Goal: Task Accomplishment & Management: Manage account settings

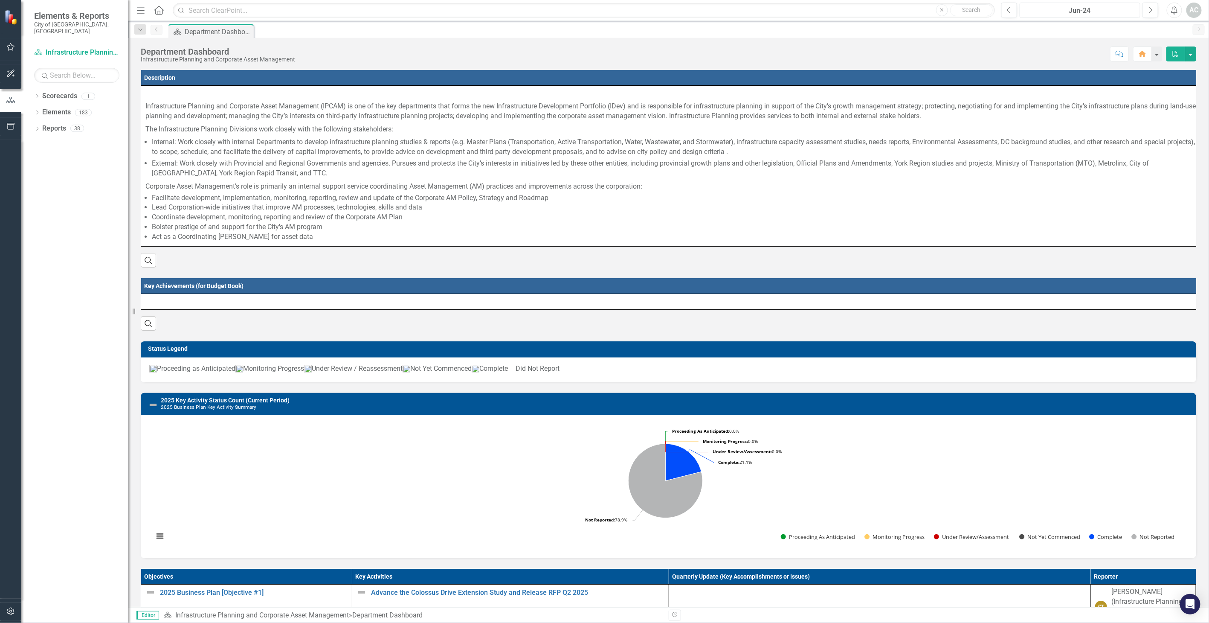
click at [1114, 8] on div "Jun-24" at bounding box center [1080, 11] width 115 height 10
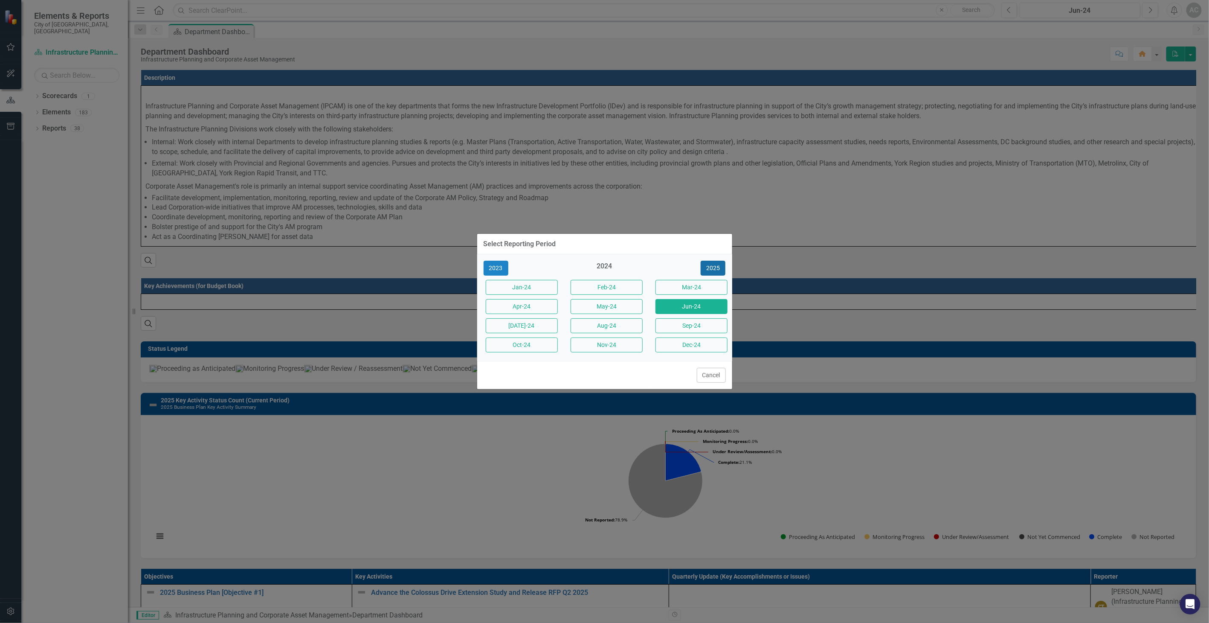
click at [709, 265] on button "2025" at bounding box center [713, 268] width 25 height 15
click at [677, 328] on button "Sep-25" at bounding box center [691, 325] width 72 height 15
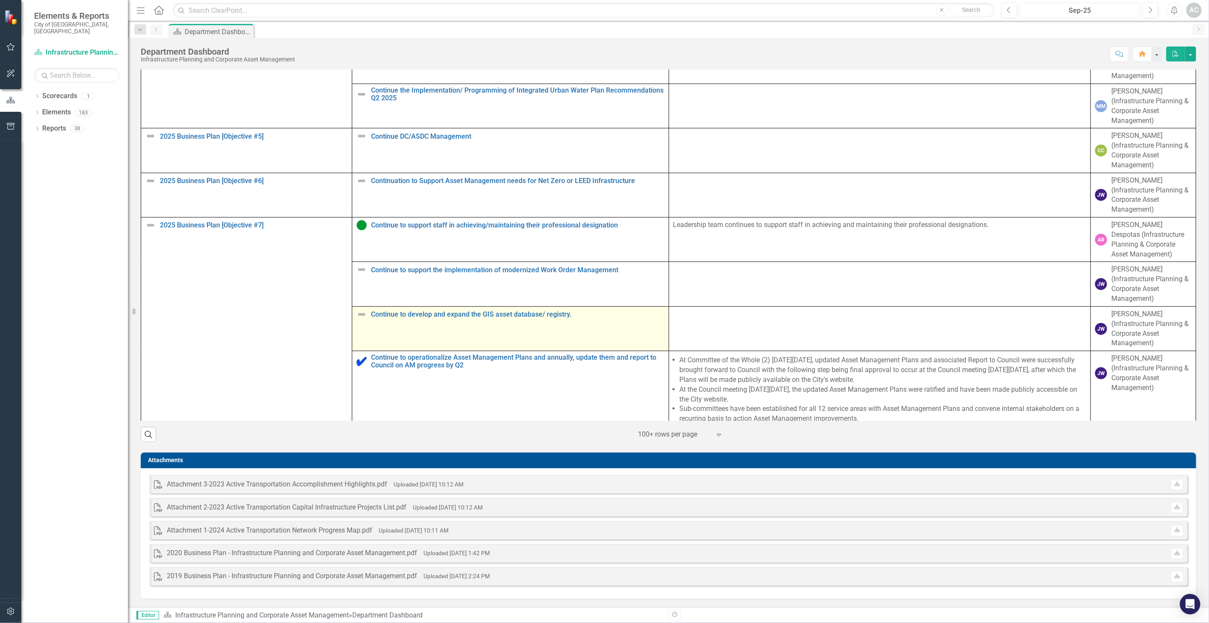
scroll to position [428, 0]
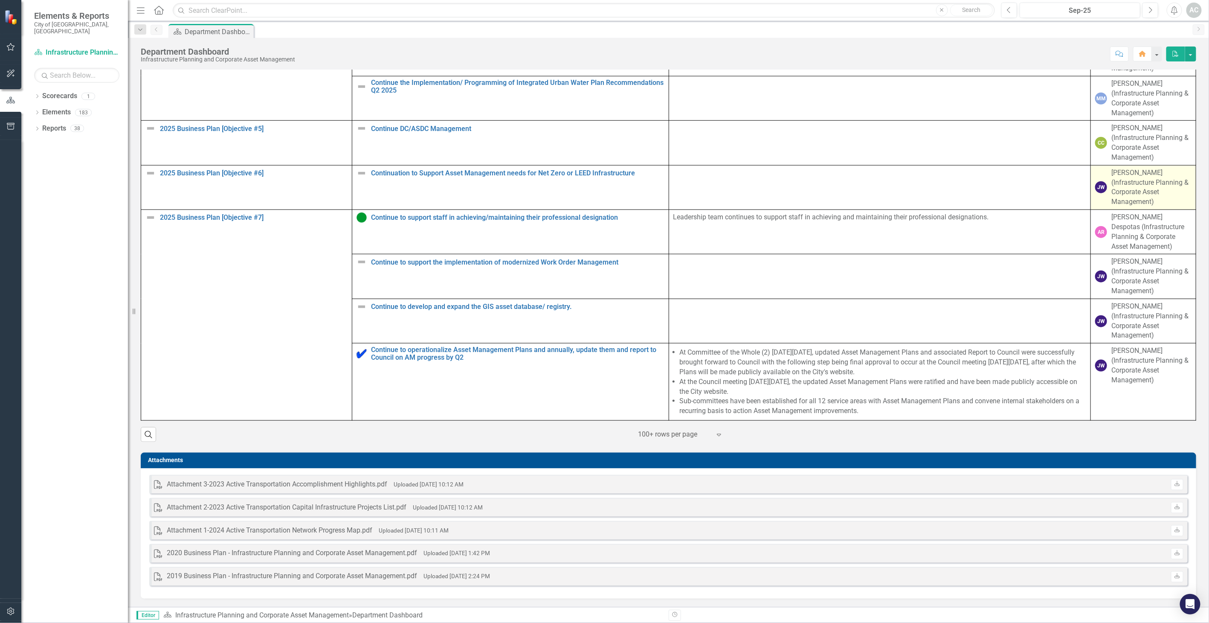
click at [1095, 191] on div "JW" at bounding box center [1101, 187] width 12 height 12
click at [1120, 192] on div "[PERSON_NAME] (Infrastructure Planning & Corporate Asset Management)" at bounding box center [1151, 187] width 80 height 39
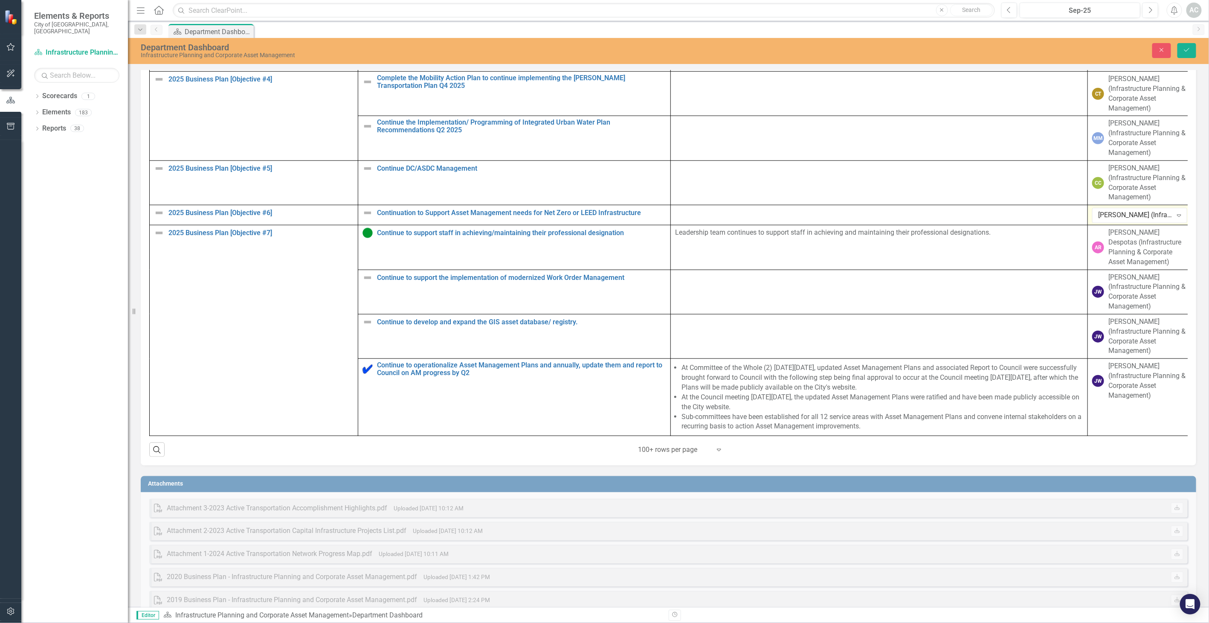
scroll to position [646, 0]
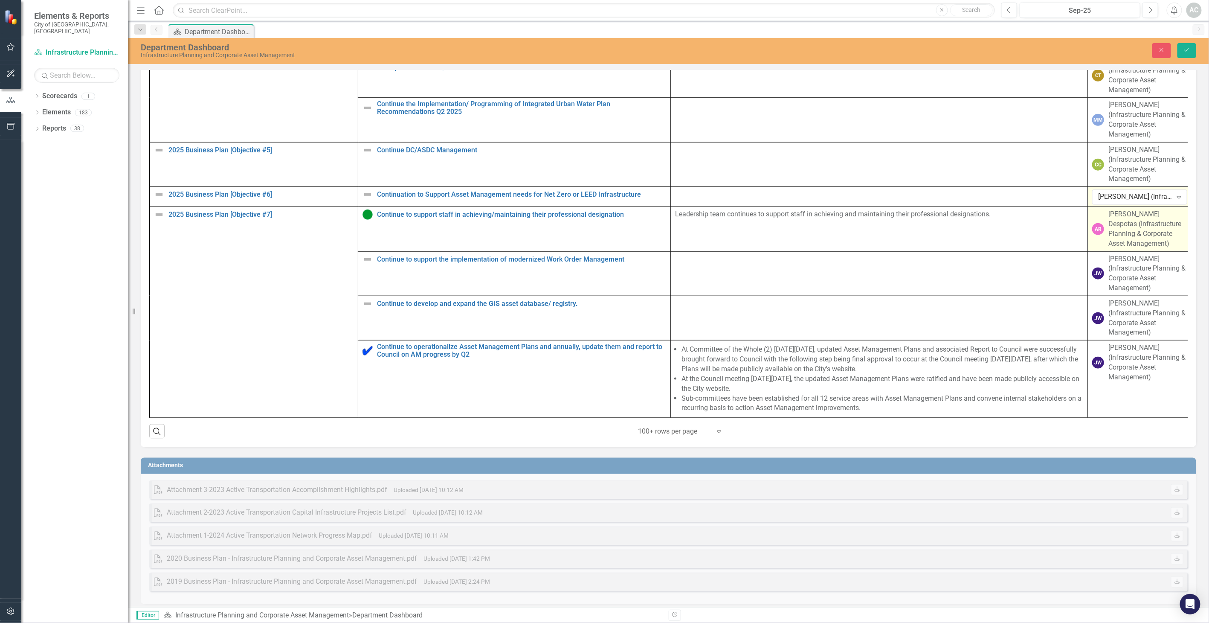
click at [1137, 236] on div "[PERSON_NAME] Despotas (Infrastructure Planning & Corporate Asset Management)" at bounding box center [1147, 228] width 79 height 39
click at [1143, 198] on div "[PERSON_NAME] (Infrastructure Planning & Corporate Asset Management)" at bounding box center [1135, 197] width 74 height 10
type input "[PERSON_NAME]"
click at [1133, 219] on span "[PERSON_NAME] (Infrastructure Planning & Corporate Asset Management)" at bounding box center [1139, 231] width 77 height 38
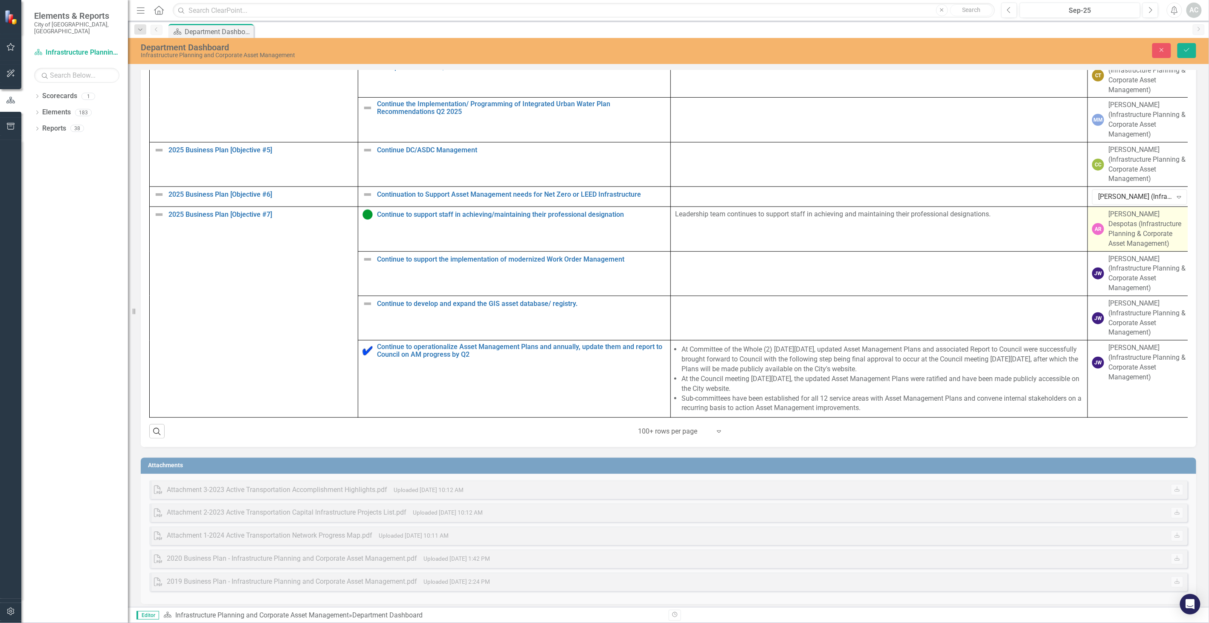
scroll to position [647, 0]
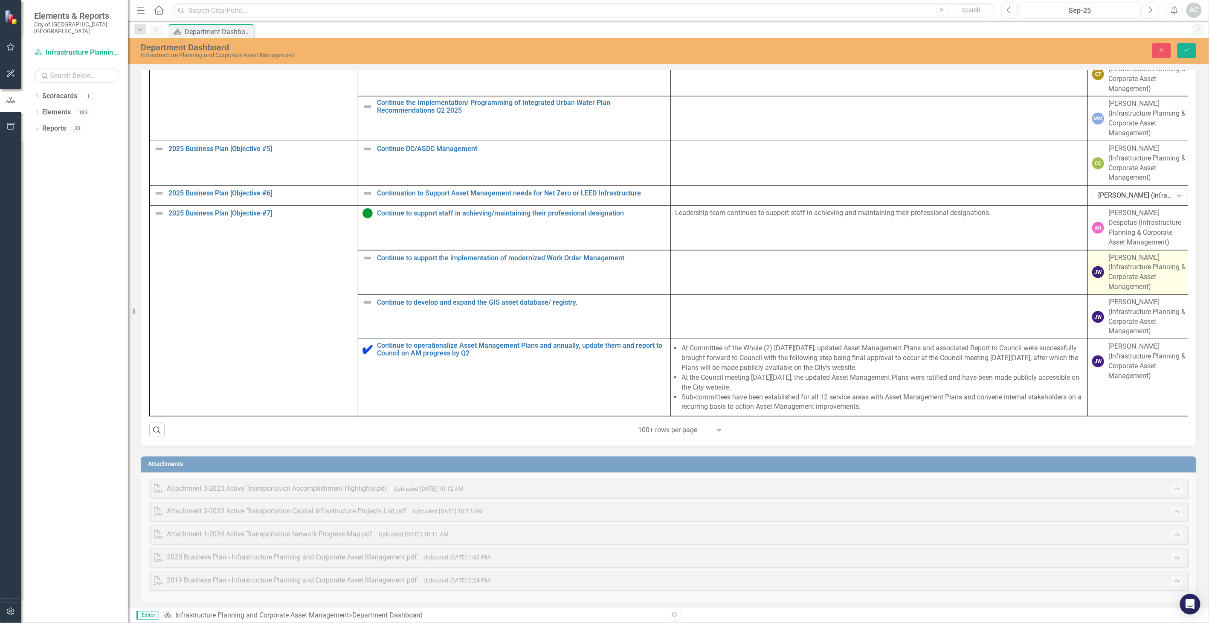
click at [1131, 284] on div "[PERSON_NAME] (Infrastructure Planning & Corporate Asset Management)" at bounding box center [1147, 272] width 79 height 39
click at [1139, 278] on div "[PERSON_NAME] (Infrastructure Planning & Corporate Asset Management)" at bounding box center [1147, 272] width 79 height 39
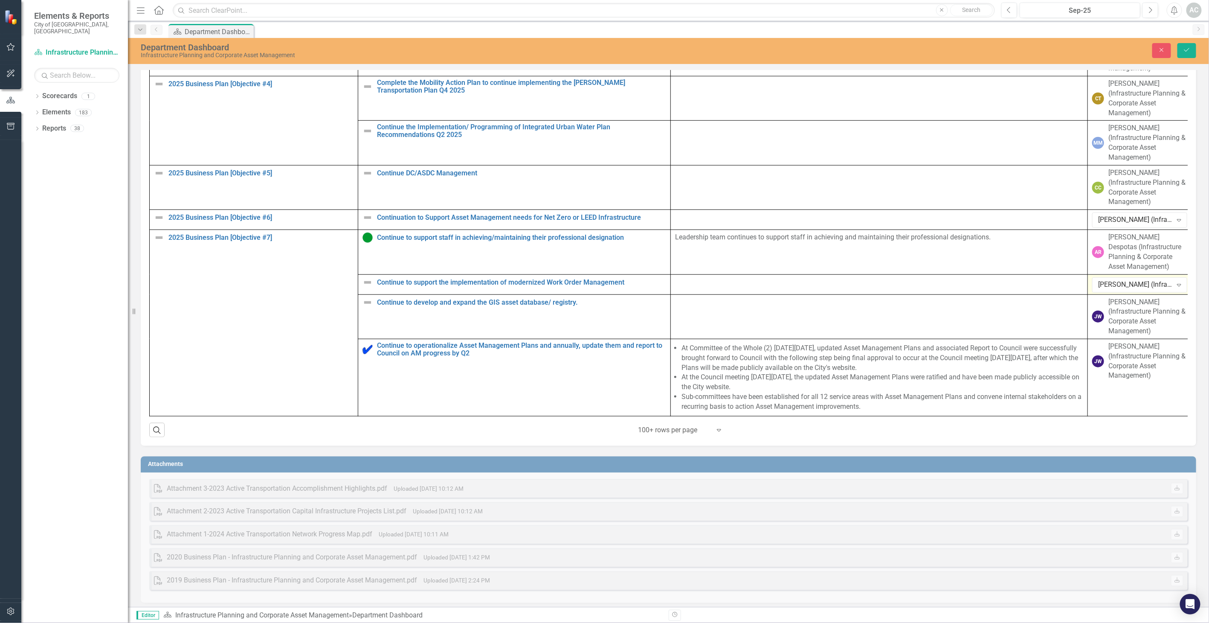
scroll to position [664, 0]
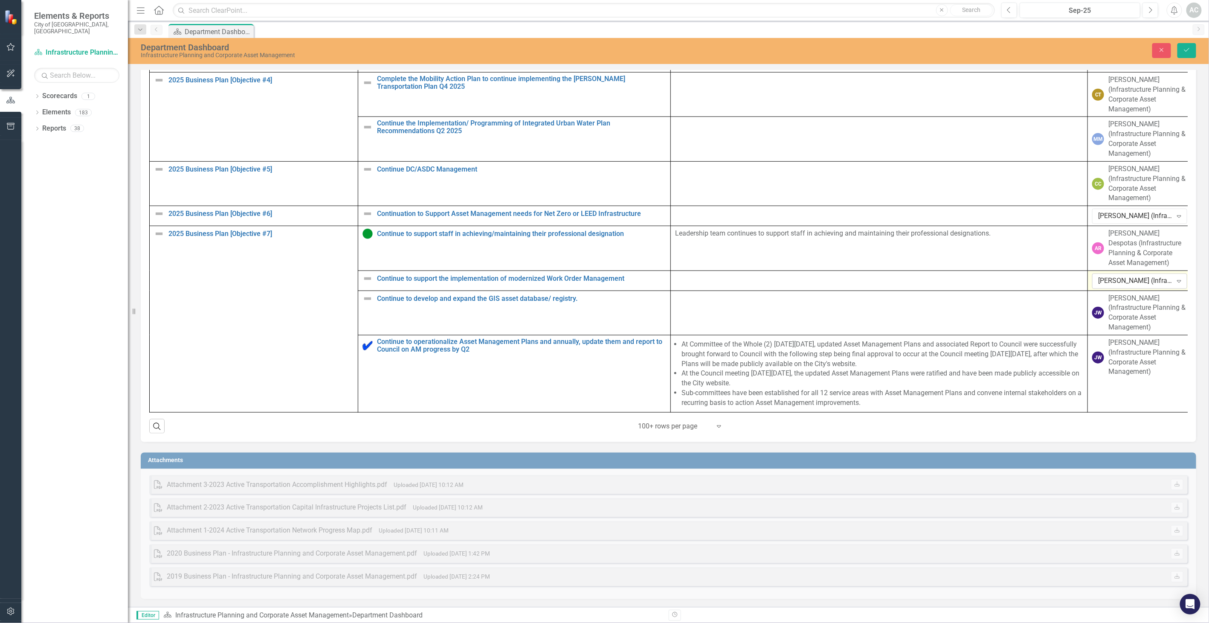
click at [1154, 276] on div "[PERSON_NAME] (Infrastructure Planning & Corporate Asset Management)" at bounding box center [1135, 281] width 74 height 10
type input "[PERSON_NAME]"
click at [1148, 304] on span "[PERSON_NAME] (Infrastructure Planning & Corporate Asset Management)" at bounding box center [1139, 303] width 77 height 38
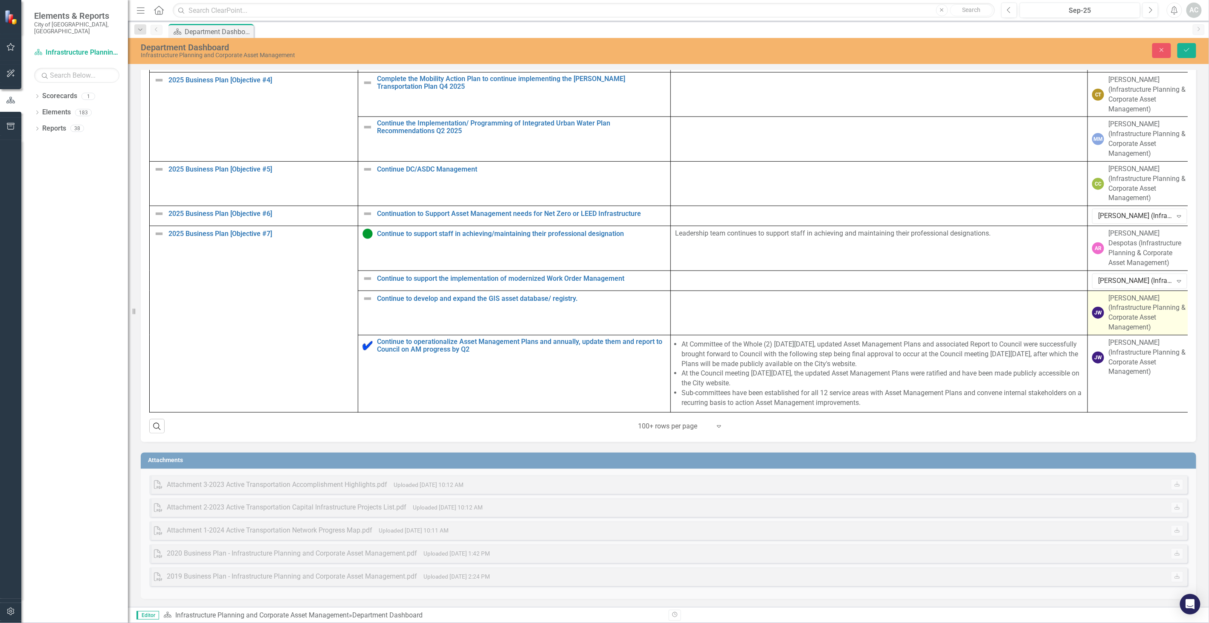
click at [1149, 305] on div "[PERSON_NAME] (Infrastructure Planning & Corporate Asset Management)" at bounding box center [1147, 312] width 79 height 39
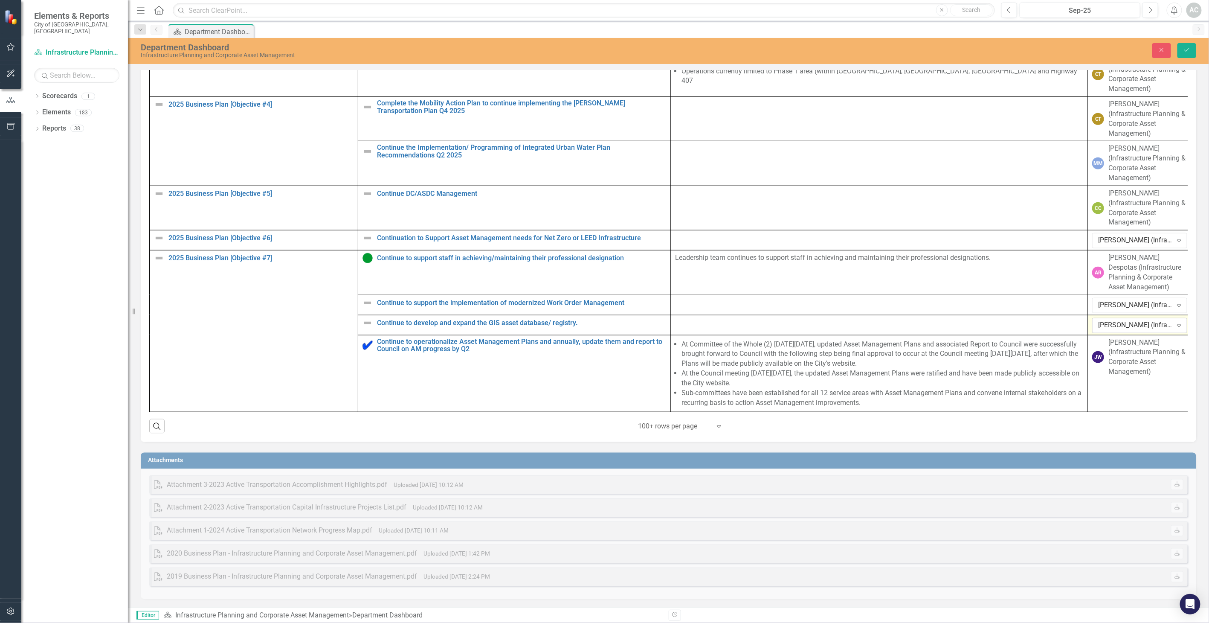
click at [1156, 320] on div "[PERSON_NAME] (Infrastructure Planning & Corporate Asset Management)" at bounding box center [1135, 325] width 74 height 10
type input "[PERSON_NAME]"
click at [1141, 352] on span "[PERSON_NAME] (Infrastructure Planning & Corporate Asset Management)" at bounding box center [1139, 347] width 77 height 38
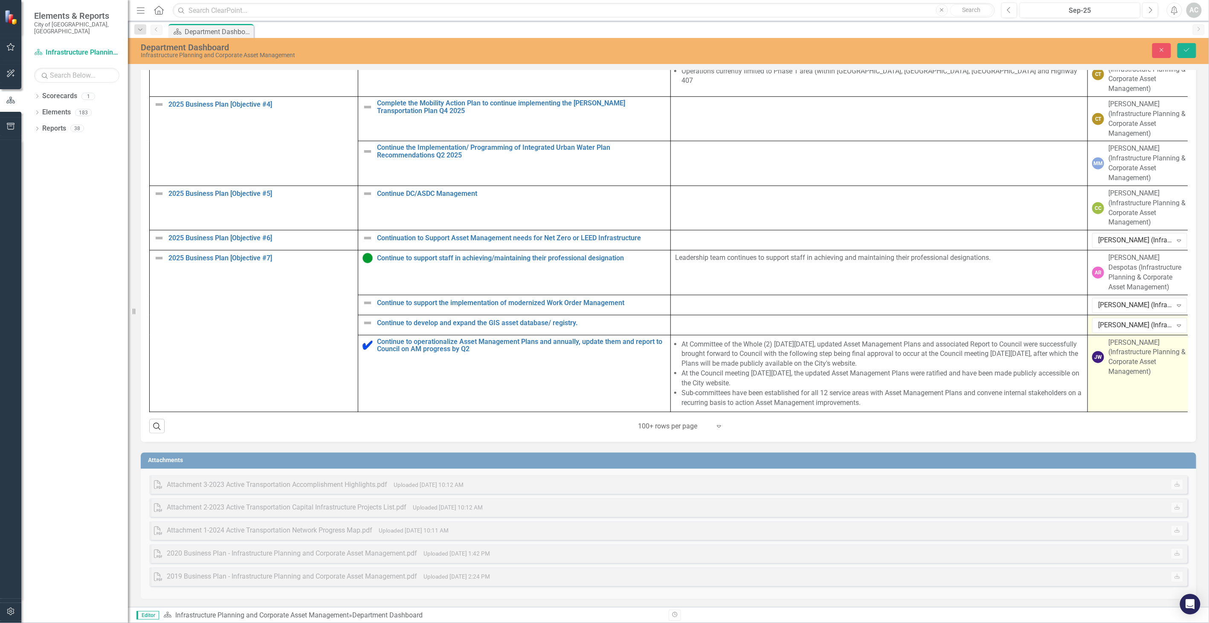
click at [1141, 351] on div "[PERSON_NAME] (Infrastructure Planning & Corporate Asset Management)" at bounding box center [1147, 357] width 79 height 39
click at [1120, 342] on div "[PERSON_NAME] (Infrastructure Planning & Corporate Asset Management)" at bounding box center [1135, 345] width 74 height 10
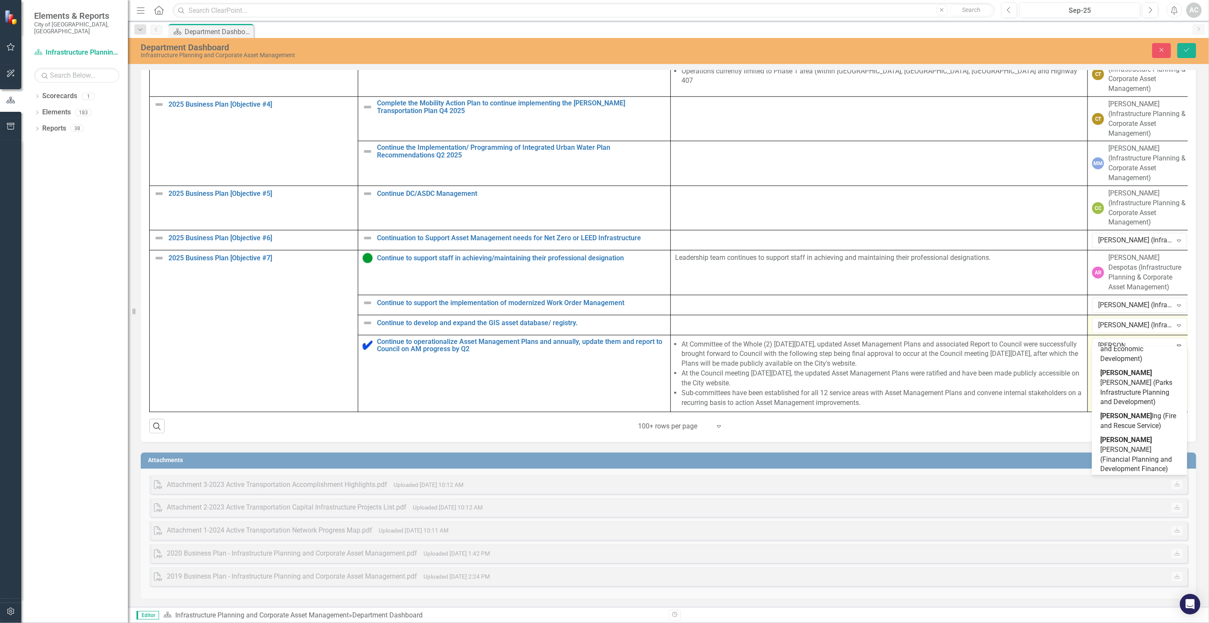
scroll to position [0, 0]
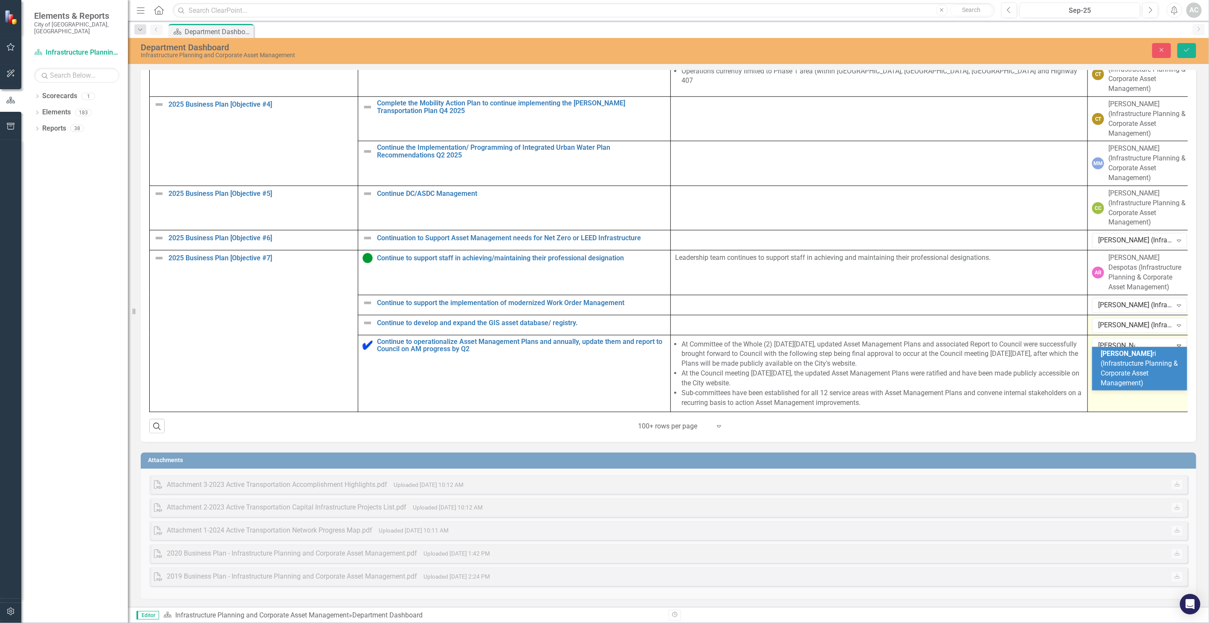
type input "[PERSON_NAME]"
click at [1137, 364] on span "[PERSON_NAME] i (Infrastructure Planning & Corporate Asset Management)" at bounding box center [1139, 368] width 77 height 38
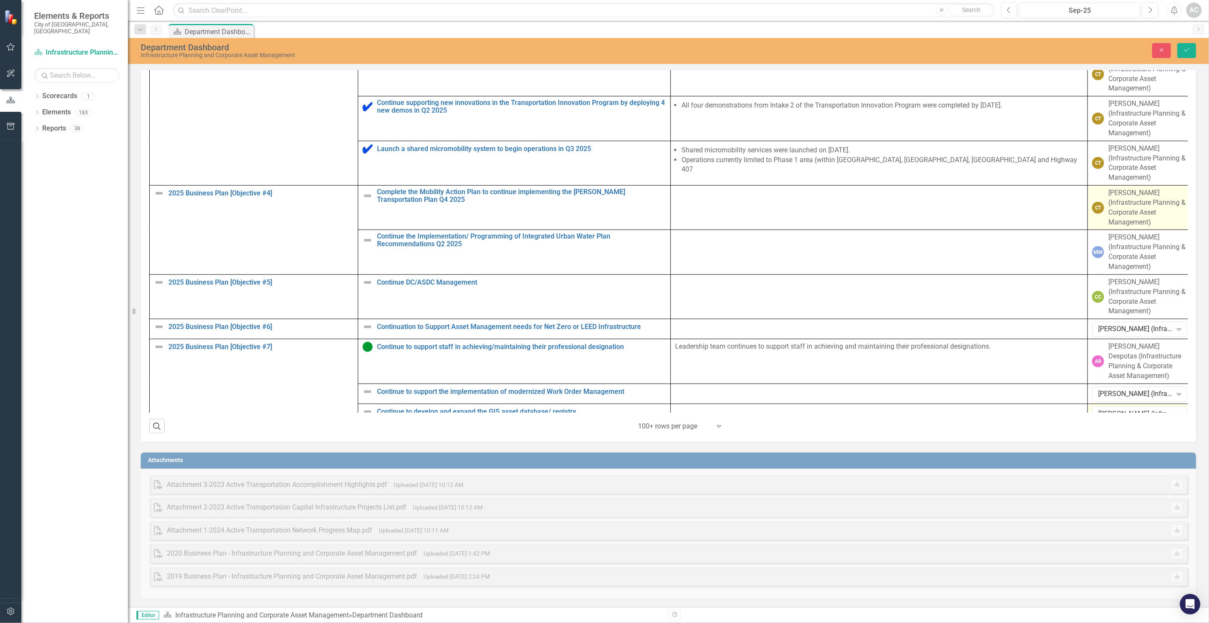
scroll to position [124, 0]
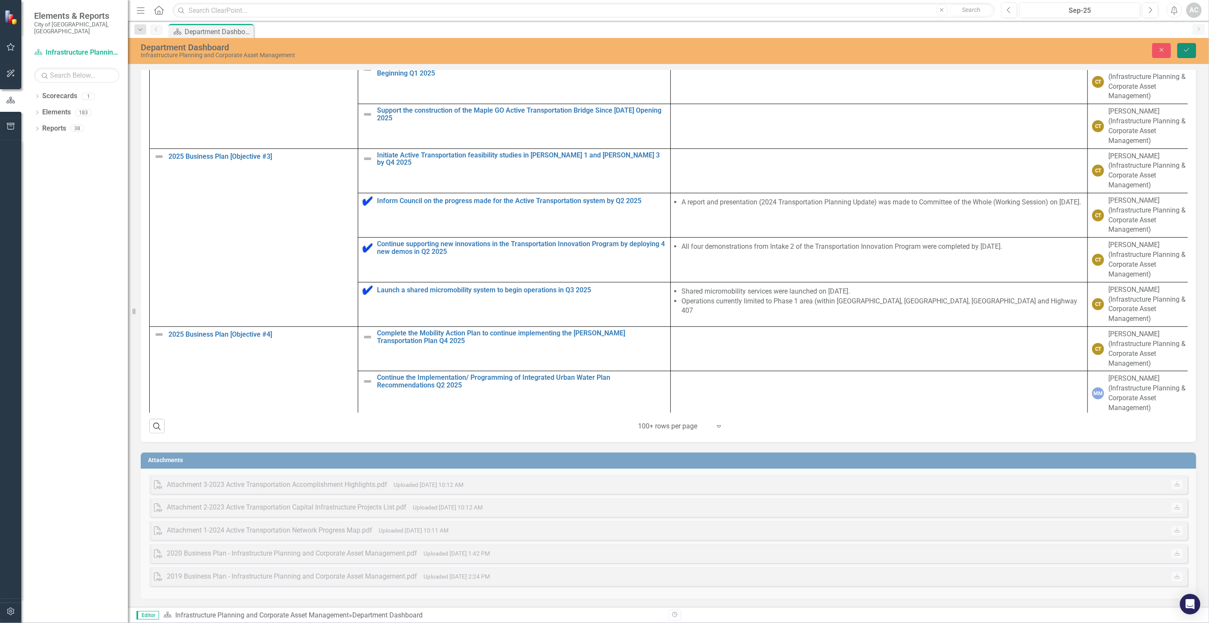
click at [1192, 50] on button "Save" at bounding box center [1186, 50] width 19 height 15
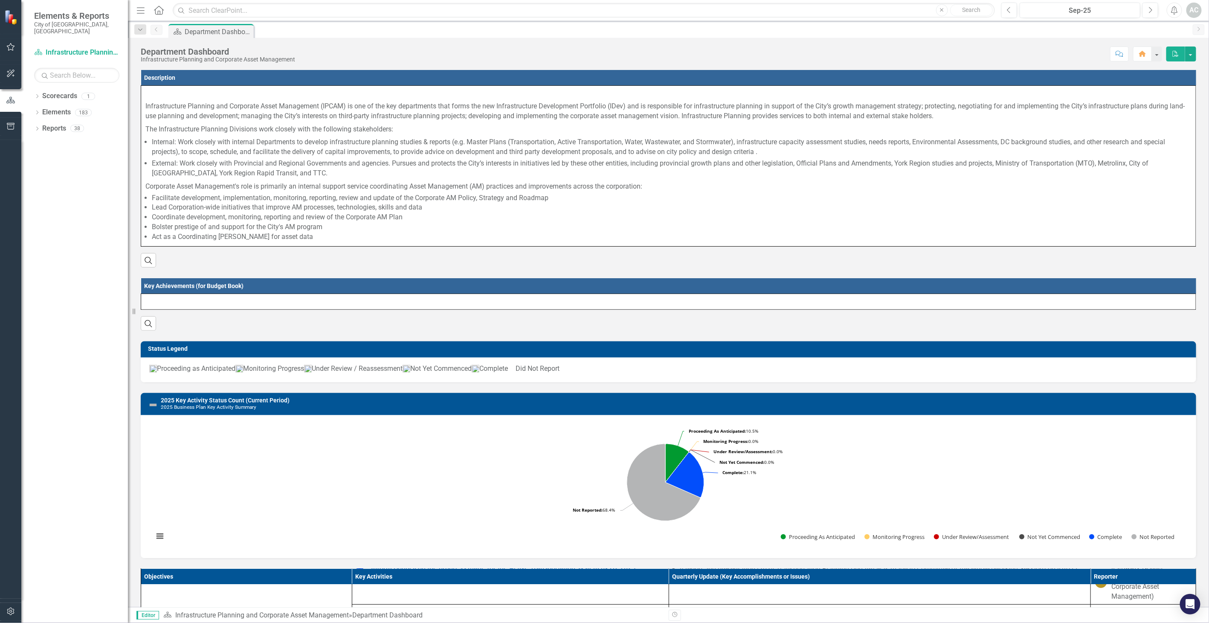
scroll to position [381, 0]
